Goal: Complete application form: Complete application form

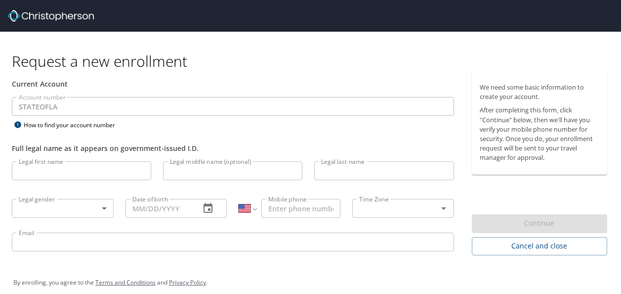
select select "US"
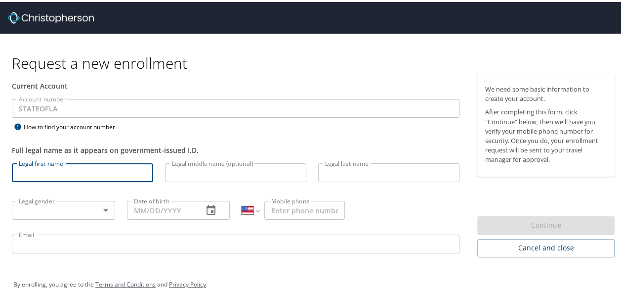
click at [78, 169] on input "Legal first name" at bounding box center [82, 170] width 141 height 19
type input "[PERSON_NAME]"
type input "[PHONE_NUMBER]"
type input "[EMAIL_ADDRESS][DOMAIN_NAME]"
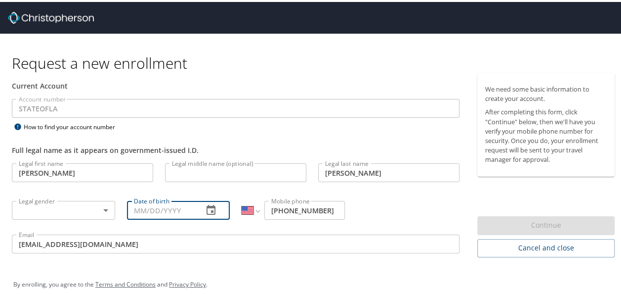
click at [143, 209] on input "Date of birth" at bounding box center [161, 208] width 69 height 19
type input "[DATE]"
click at [47, 214] on body "Request a new enrollment Current Account Account number STATEOFLA Account numbe…" at bounding box center [314, 147] width 629 height 294
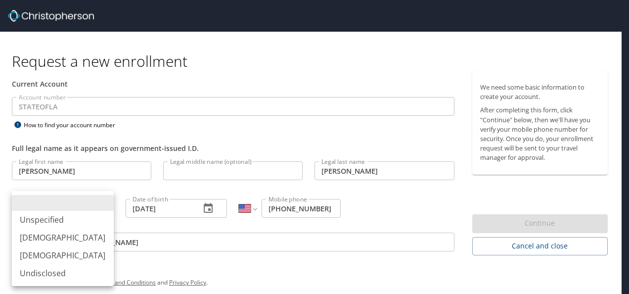
click at [52, 254] on li "[DEMOGRAPHIC_DATA]" at bounding box center [63, 255] width 102 height 18
type input "[DEMOGRAPHIC_DATA]"
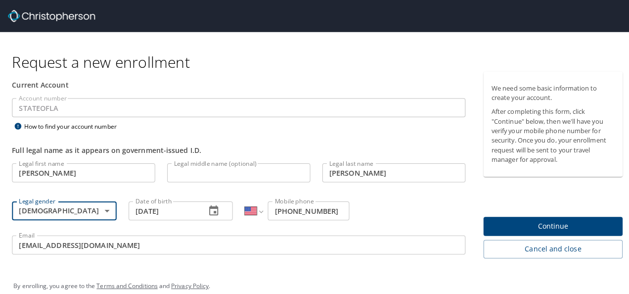
scroll to position [10, 0]
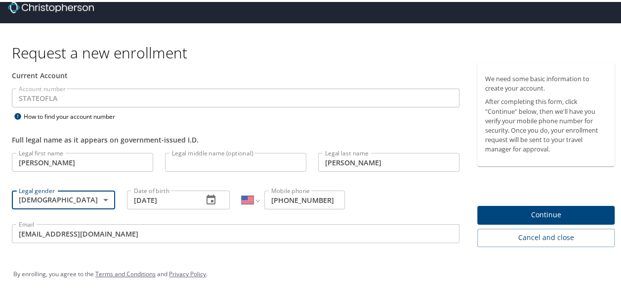
click at [552, 217] on span "Continue" at bounding box center [546, 213] width 122 height 12
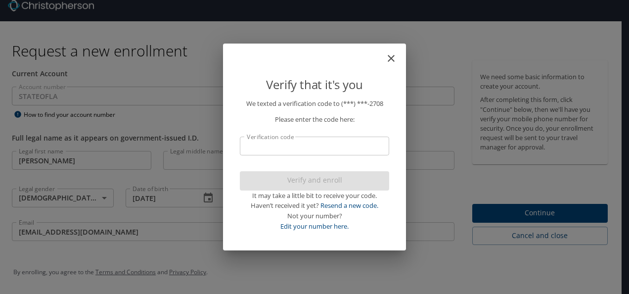
click at [263, 144] on input "Verification code" at bounding box center [314, 145] width 149 height 19
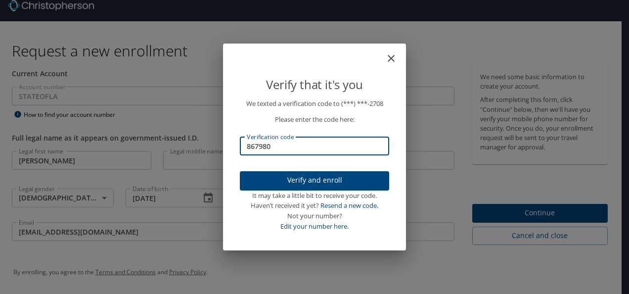
type input "867980"
click at [291, 179] on span "Verify and enroll" at bounding box center [314, 180] width 133 height 12
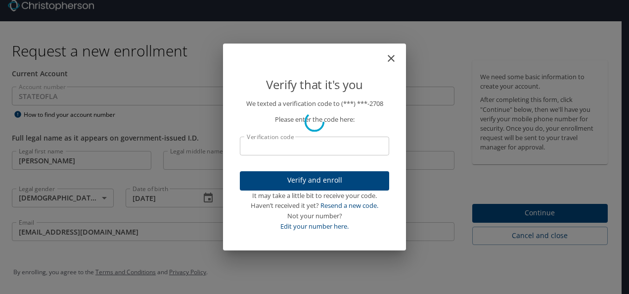
click at [621, 155] on html "Request a new enrollment Current Account Account number STATEOFLA Account numbe…" at bounding box center [314, 137] width 629 height 294
click at [538, 212] on div "Verify that it's you We texted a verification code to (***) ***- 2708 Please en…" at bounding box center [314, 147] width 629 height 294
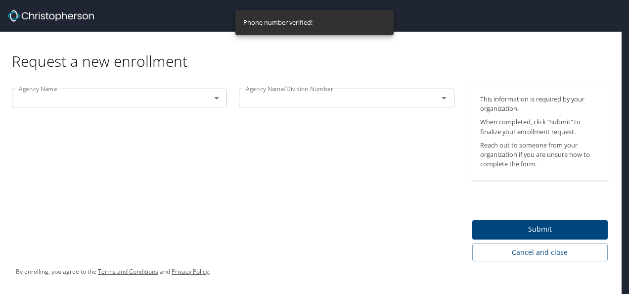
scroll to position [0, 0]
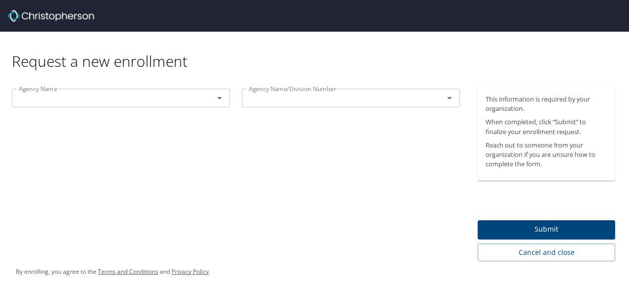
click at [219, 103] on icon "Open" at bounding box center [220, 98] width 12 height 12
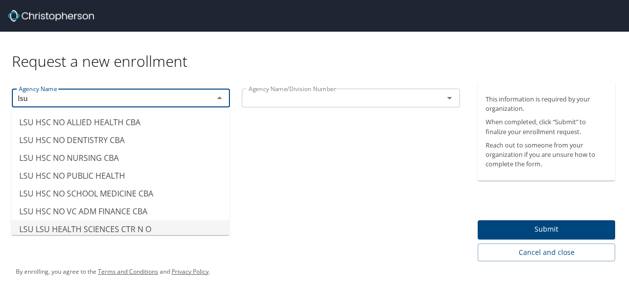
click at [142, 232] on li "LSU LSU HEALTH SCIENCES CTR N O" at bounding box center [120, 229] width 218 height 18
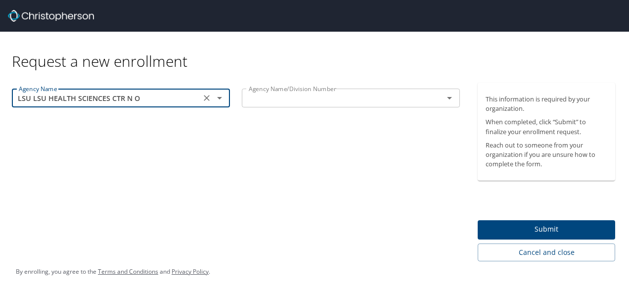
type input "LSU LSU HEALTH SCIENCES CTR N O"
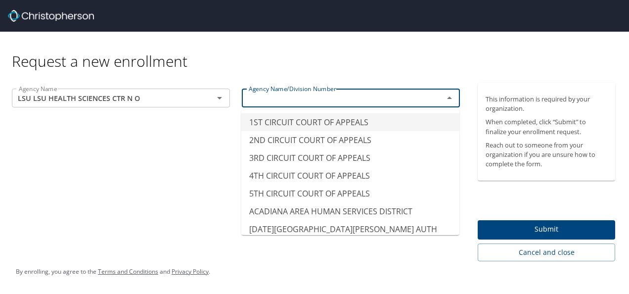
click at [300, 104] on input "text" at bounding box center [336, 97] width 183 height 13
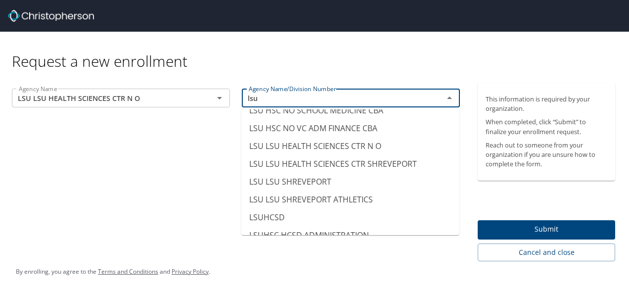
scroll to position [84, 0]
click at [370, 148] on li "LSU LSU HEALTH SCIENCES CTR N O" at bounding box center [350, 145] width 218 height 18
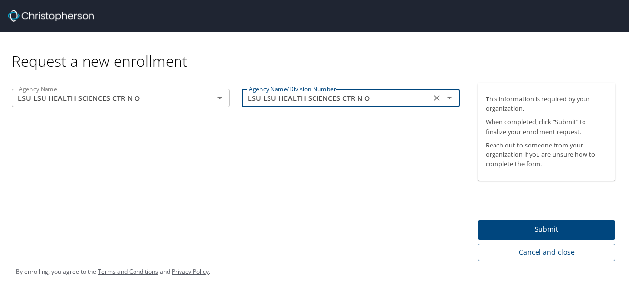
type input "LSU LSU HEALTH SCIENCES CTR N O"
click at [549, 225] on span "Submit" at bounding box center [546, 229] width 122 height 12
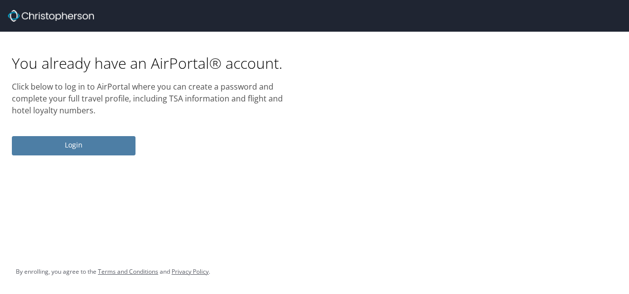
click at [94, 144] on span "Login" at bounding box center [74, 145] width 108 height 12
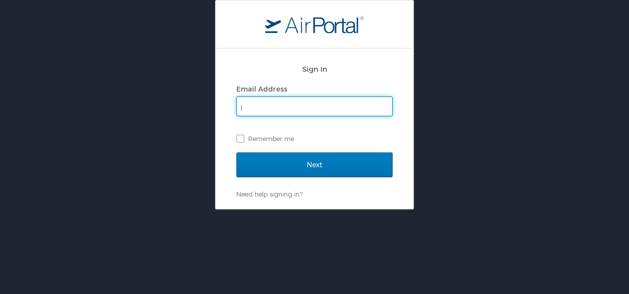
type input "[EMAIL_ADDRESS][DOMAIN_NAME]"
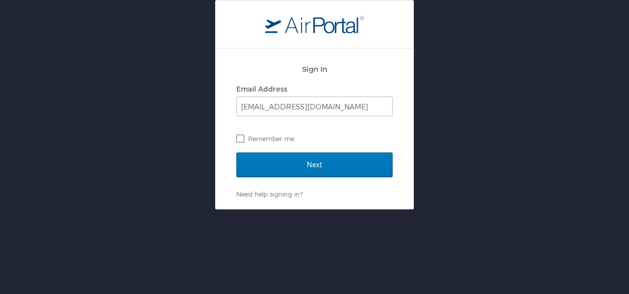
click at [239, 136] on label "Remember me" at bounding box center [314, 138] width 156 height 15
click at [239, 136] on input "Remember me" at bounding box center [239, 137] width 6 height 6
checkbox input "true"
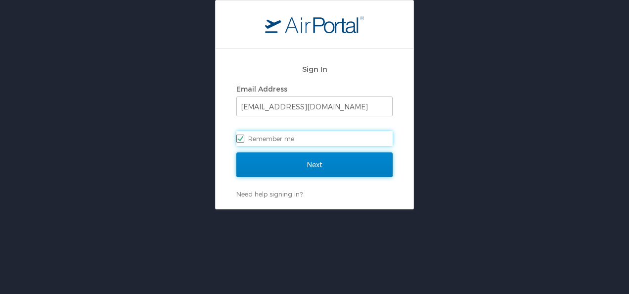
click at [321, 162] on input "Next" at bounding box center [314, 164] width 156 height 25
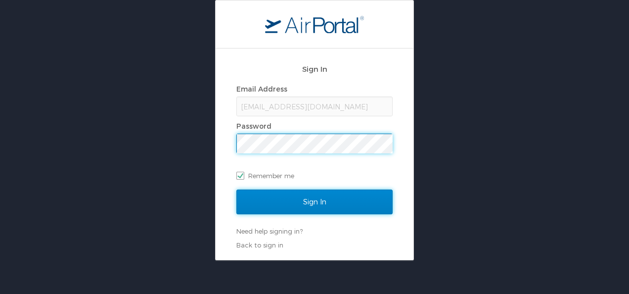
click at [306, 202] on input "Sign In" at bounding box center [314, 201] width 156 height 25
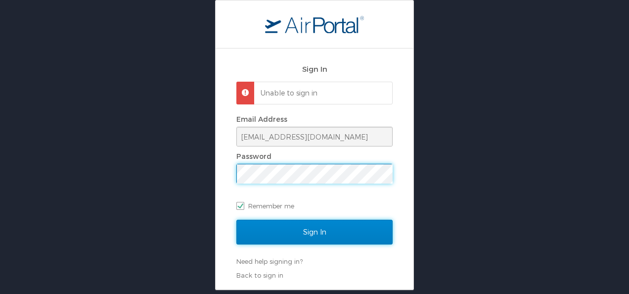
click at [311, 237] on input "Sign In" at bounding box center [314, 231] width 156 height 25
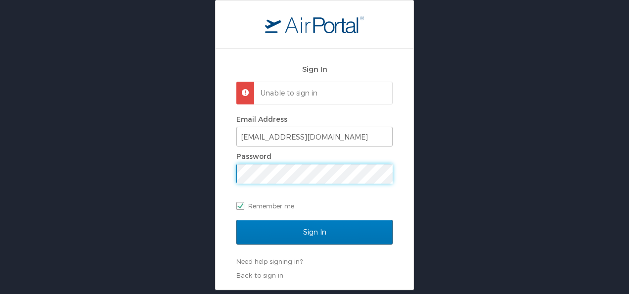
click at [135, 167] on div "Sign In Unable to sign in Email Address [EMAIL_ADDRESS][DOMAIN_NAME] Password R…" at bounding box center [314, 145] width 629 height 290
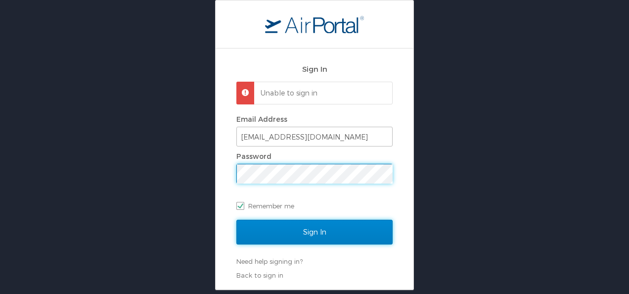
click at [330, 232] on input "Sign In" at bounding box center [314, 231] width 156 height 25
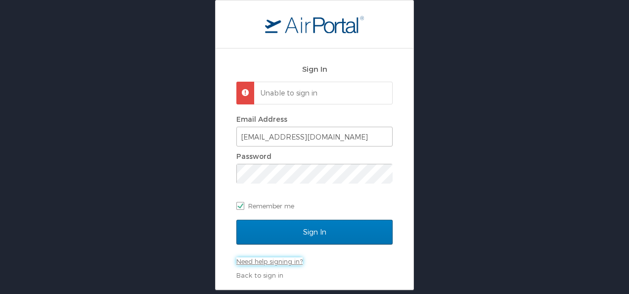
click at [278, 260] on link "Need help signing in?" at bounding box center [269, 261] width 66 height 8
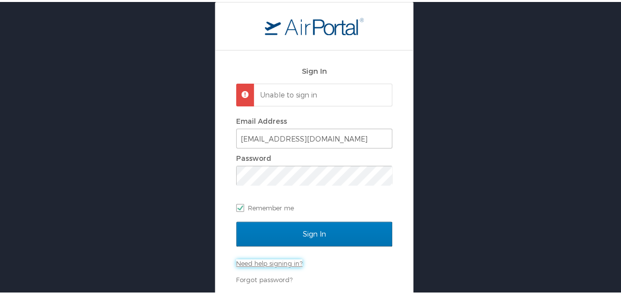
click at [287, 262] on link "Need help signing in?" at bounding box center [269, 261] width 66 height 8
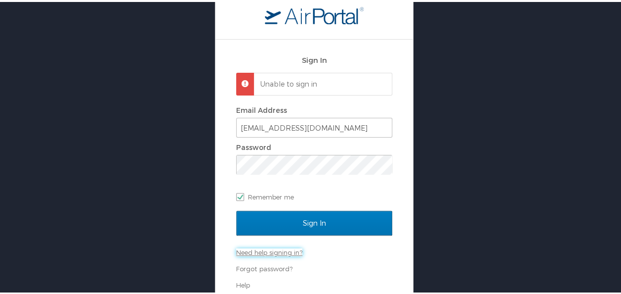
scroll to position [28, 0]
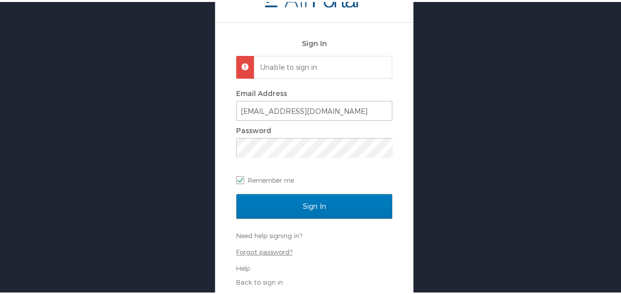
click at [261, 248] on link "Forgot password?" at bounding box center [264, 250] width 56 height 8
